Goal: Check status

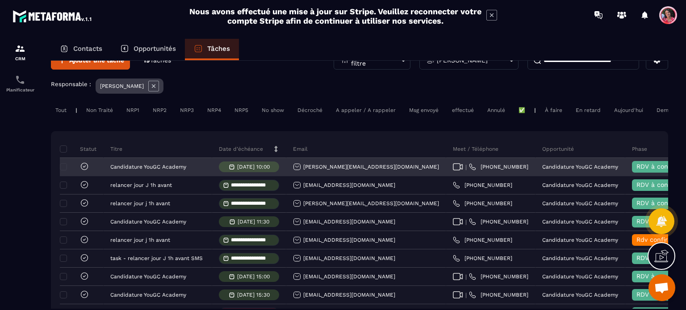
scroll to position [45, 0]
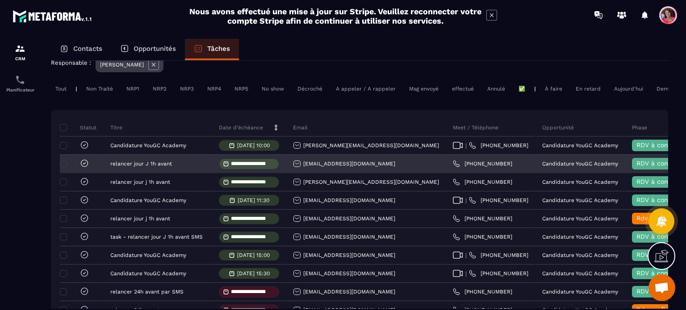
click at [82, 168] on icon at bounding box center [84, 163] width 9 height 9
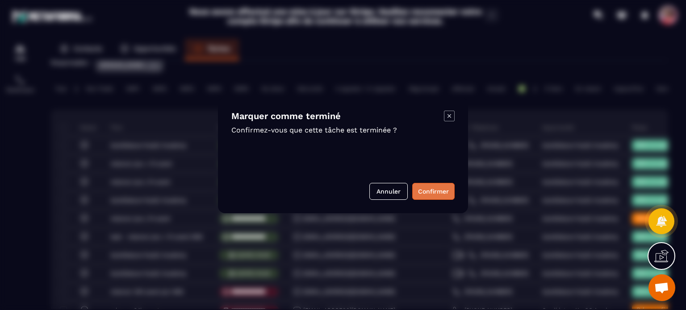
click at [426, 187] on button "Confirmer" at bounding box center [433, 191] width 42 height 17
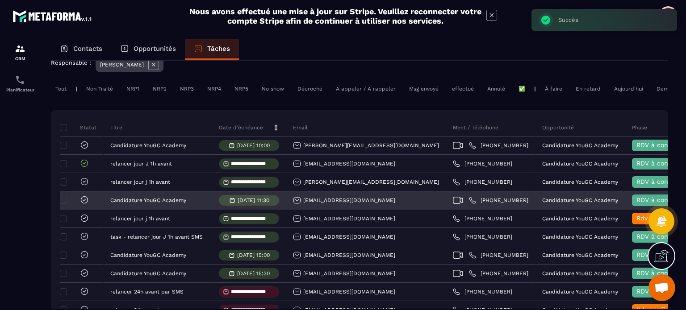
click at [84, 204] on icon at bounding box center [84, 200] width 9 height 9
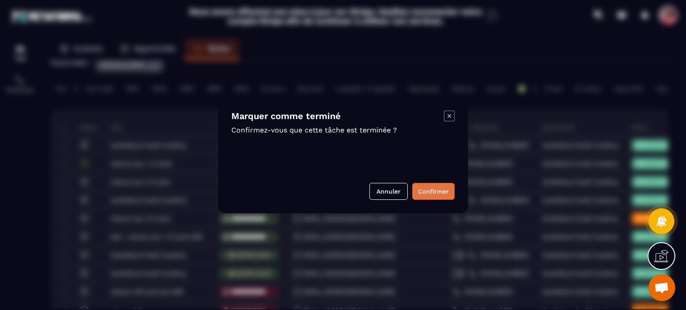
click at [427, 191] on button "Confirmer" at bounding box center [433, 191] width 42 height 17
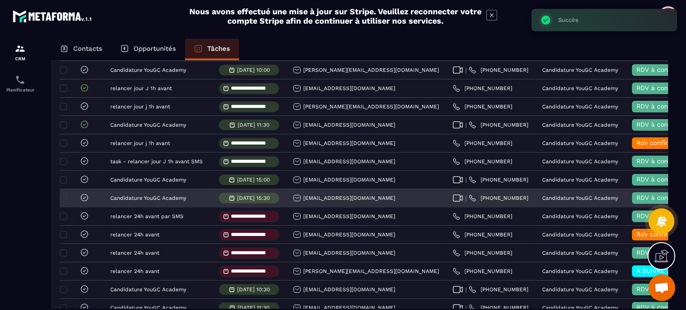
scroll to position [134, 0]
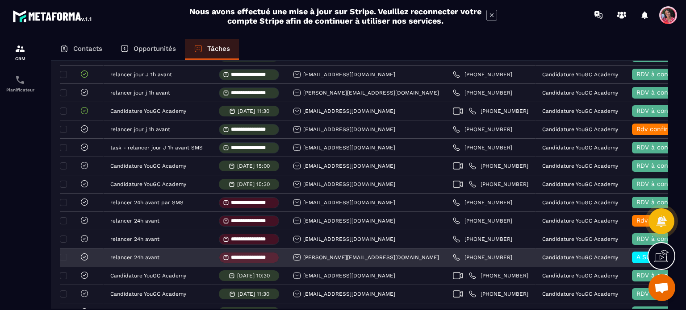
click at [82, 262] on icon at bounding box center [84, 257] width 9 height 9
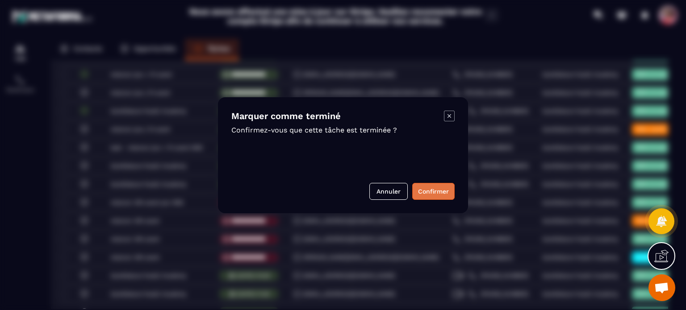
click at [427, 194] on button "Confirmer" at bounding box center [433, 191] width 42 height 17
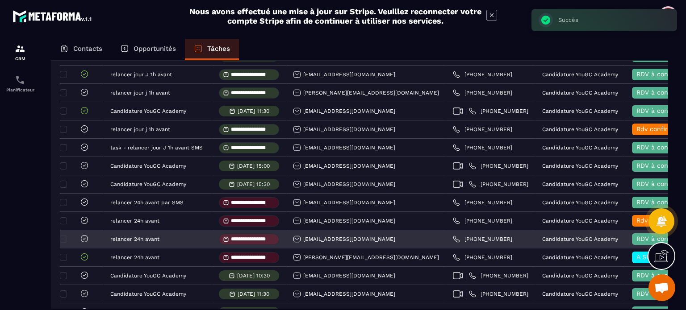
click at [86, 243] on icon at bounding box center [84, 238] width 9 height 9
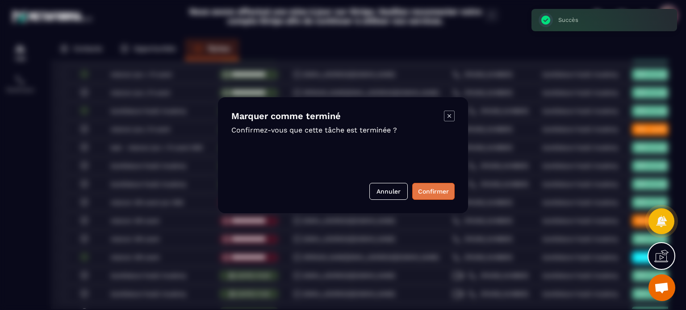
click at [426, 194] on button "Confirmer" at bounding box center [433, 191] width 42 height 17
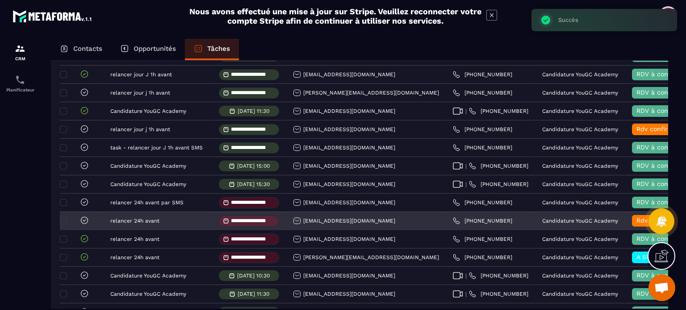
click at [86, 225] on icon at bounding box center [84, 220] width 9 height 9
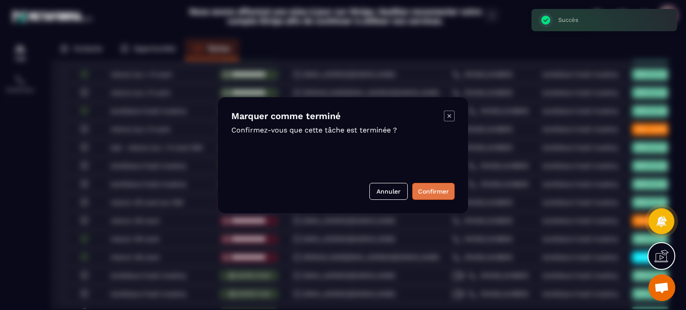
click at [429, 195] on button "Confirmer" at bounding box center [433, 191] width 42 height 17
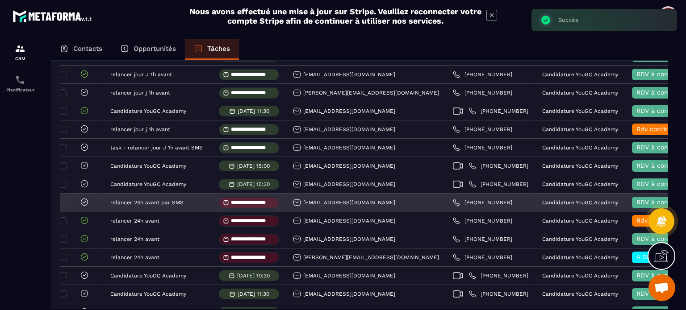
click at [82, 205] on icon at bounding box center [84, 202] width 9 height 9
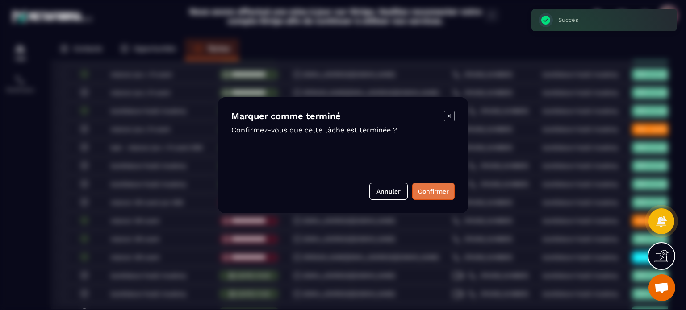
click at [434, 185] on button "Confirmer" at bounding box center [433, 191] width 42 height 17
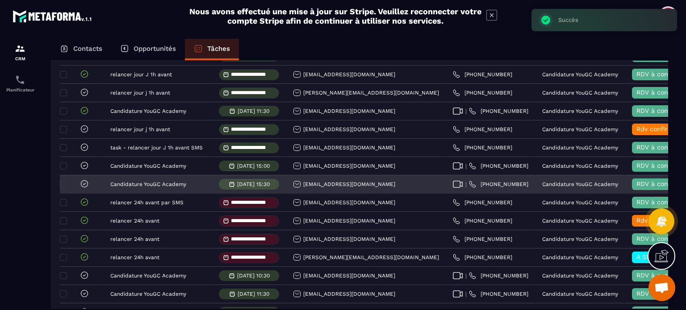
click at [84, 188] on icon at bounding box center [84, 183] width 9 height 9
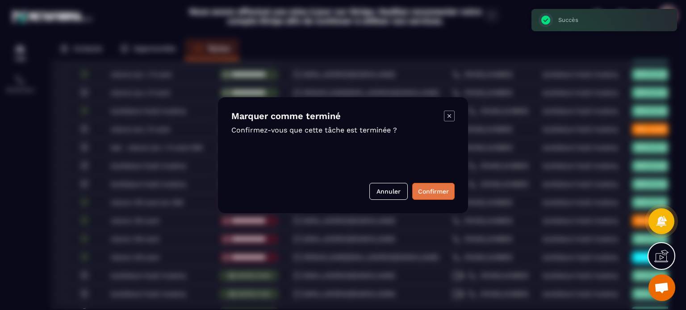
click at [437, 191] on button "Confirmer" at bounding box center [433, 191] width 42 height 17
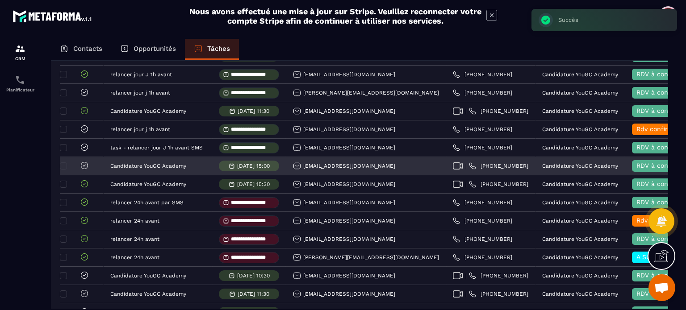
click at [84, 167] on icon at bounding box center [84, 166] width 3 height 2
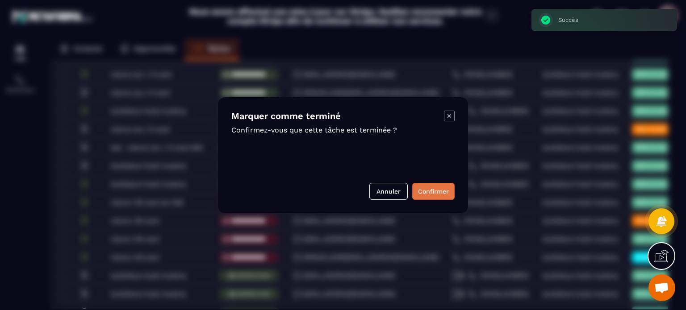
click at [428, 191] on button "Confirmer" at bounding box center [433, 191] width 42 height 17
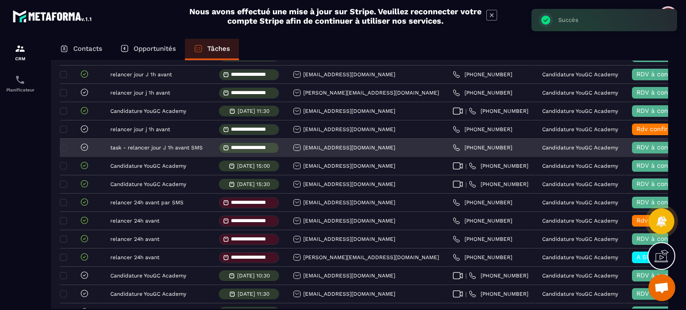
click at [84, 152] on icon at bounding box center [84, 147] width 9 height 9
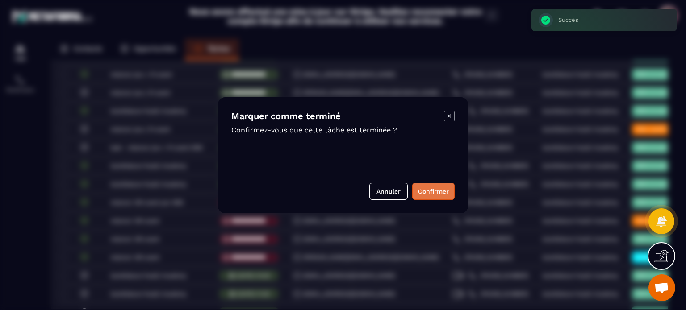
click at [428, 191] on button "Confirmer" at bounding box center [433, 191] width 42 height 17
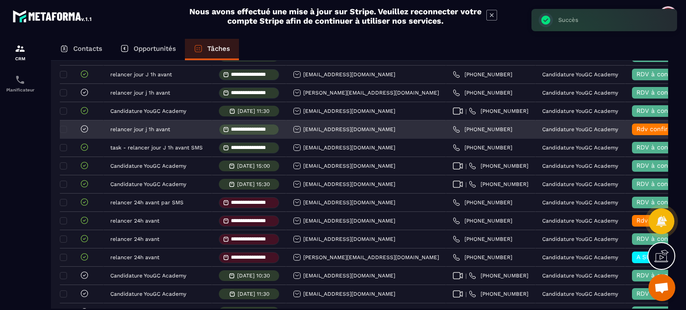
click at [85, 130] on icon at bounding box center [84, 129] width 3 height 2
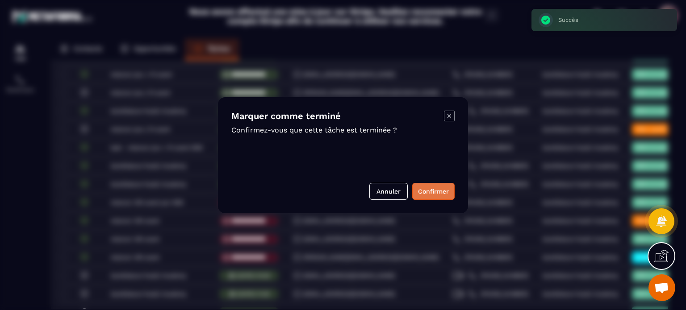
click at [437, 193] on button "Confirmer" at bounding box center [433, 191] width 42 height 17
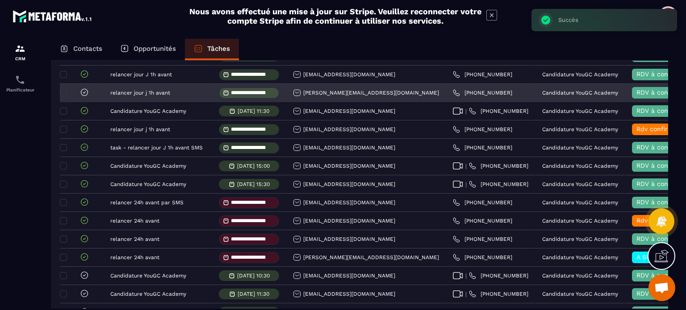
click at [83, 97] on icon at bounding box center [84, 92] width 9 height 9
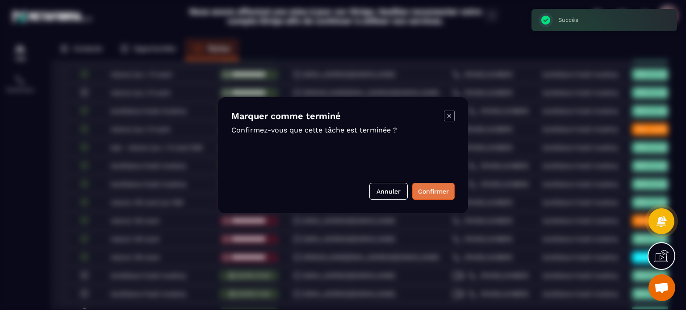
click at [441, 193] on button "Confirmer" at bounding box center [433, 191] width 42 height 17
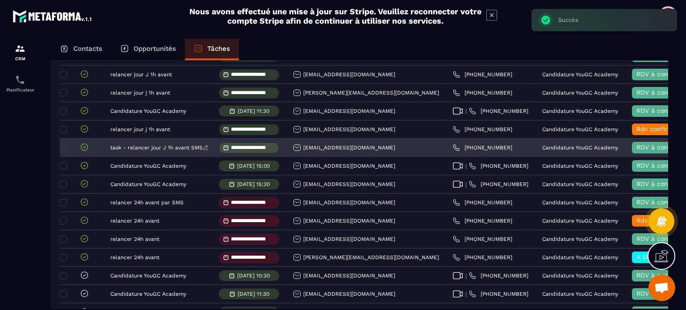
scroll to position [89, 0]
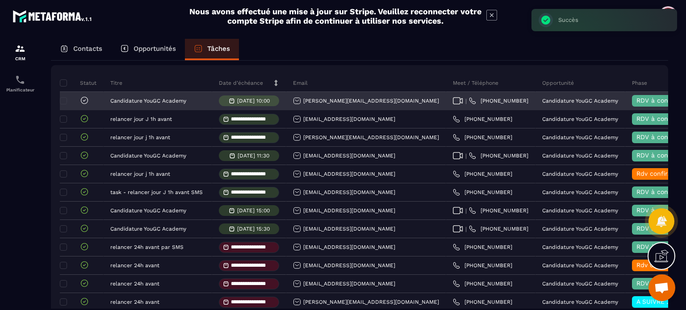
click at [84, 105] on icon at bounding box center [84, 100] width 9 height 9
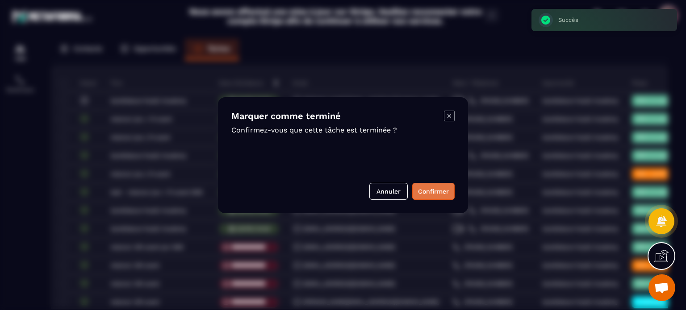
click at [425, 191] on button "Confirmer" at bounding box center [433, 191] width 42 height 17
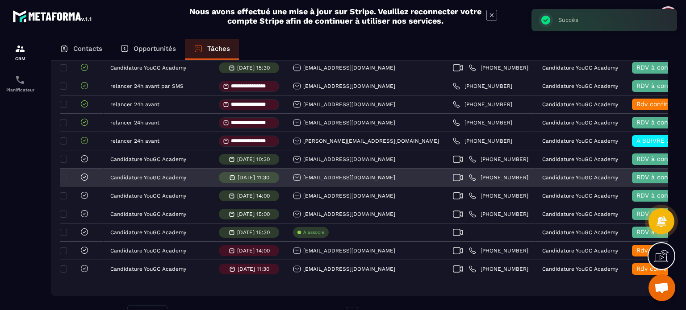
scroll to position [268, 0]
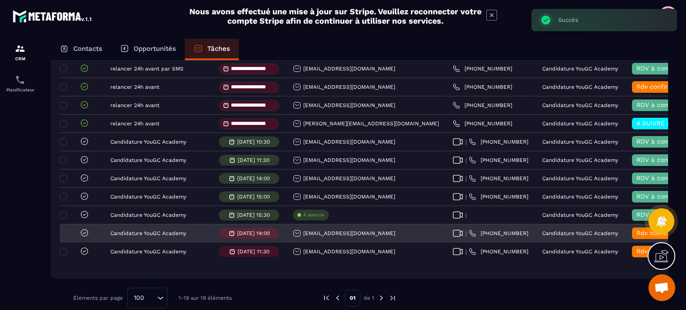
click at [86, 237] on icon at bounding box center [84, 233] width 9 height 9
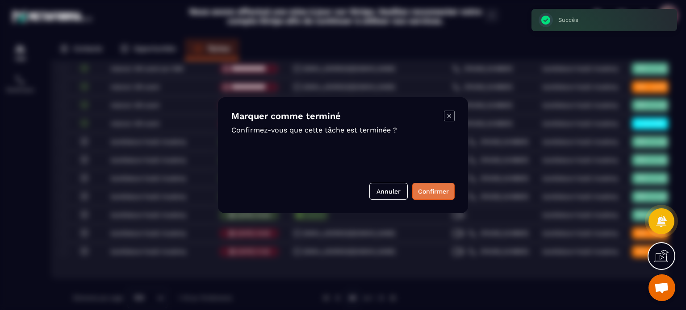
click at [427, 190] on button "Confirmer" at bounding box center [433, 191] width 42 height 17
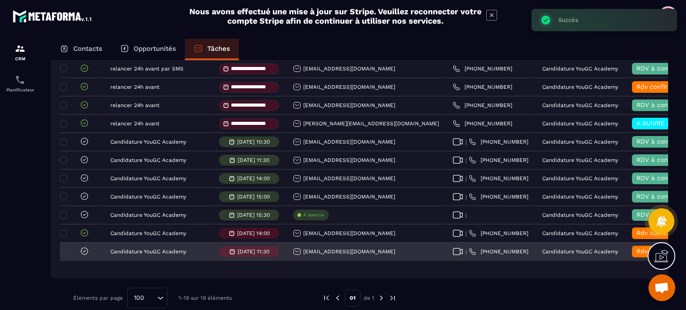
click at [84, 256] on icon at bounding box center [84, 251] width 9 height 9
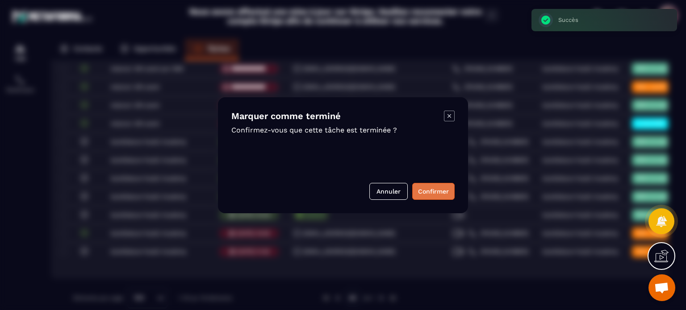
click at [432, 194] on button "Confirmer" at bounding box center [433, 191] width 42 height 17
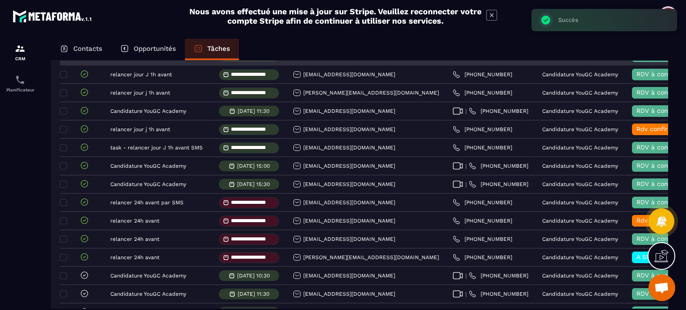
scroll to position [0, 0]
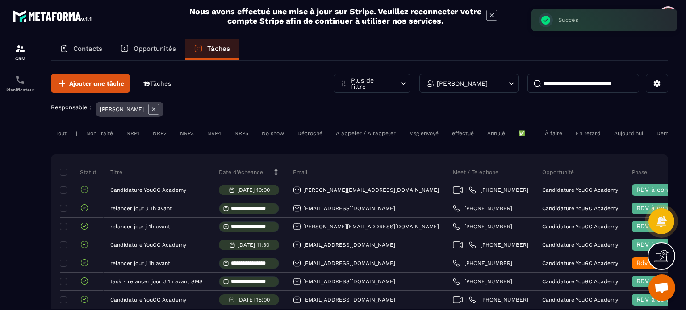
click at [619, 132] on div "Aujourd'hui" at bounding box center [628, 133] width 38 height 11
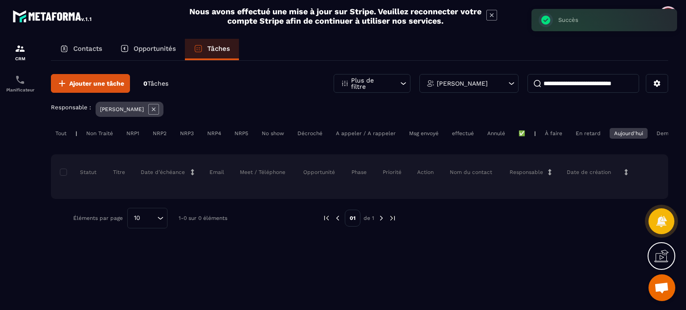
click at [655, 132] on div "Demain" at bounding box center [666, 133] width 29 height 11
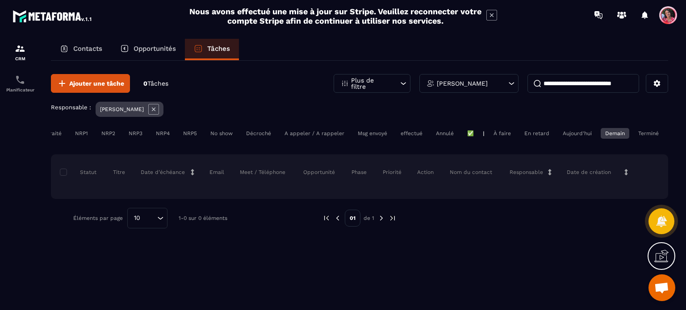
click at [543, 135] on div "En retard" at bounding box center [537, 133] width 34 height 11
click at [509, 136] on div "À faire" at bounding box center [502, 133] width 26 height 11
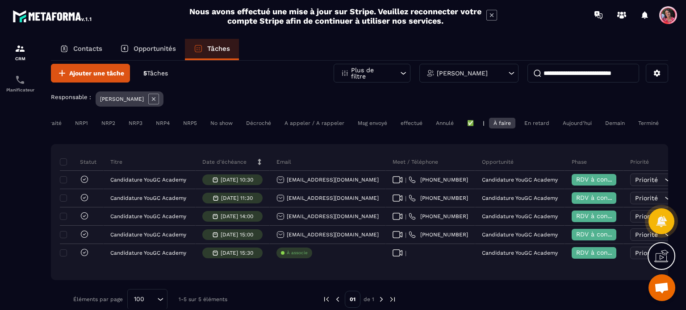
scroll to position [0, 0]
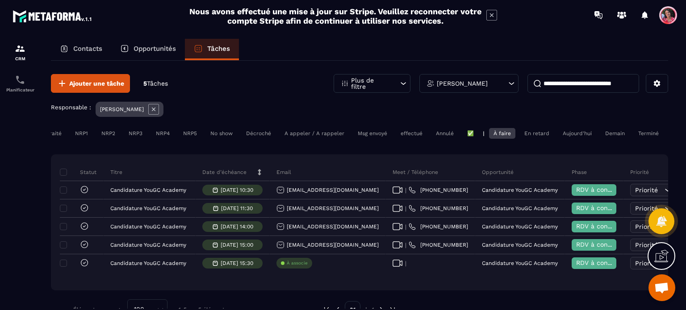
click at [171, 49] on p "Opportunités" at bounding box center [154, 49] width 42 height 8
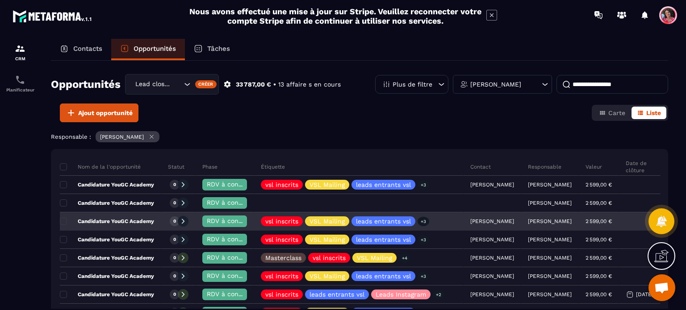
scroll to position [45, 0]
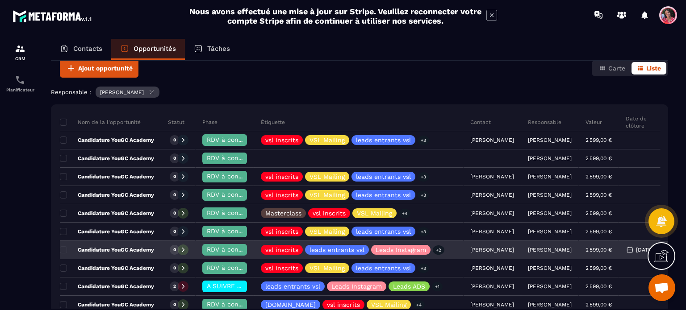
click at [132, 247] on p "Candidature YouGC Academy" at bounding box center [107, 249] width 94 height 7
